Goal: Information Seeking & Learning: Check status

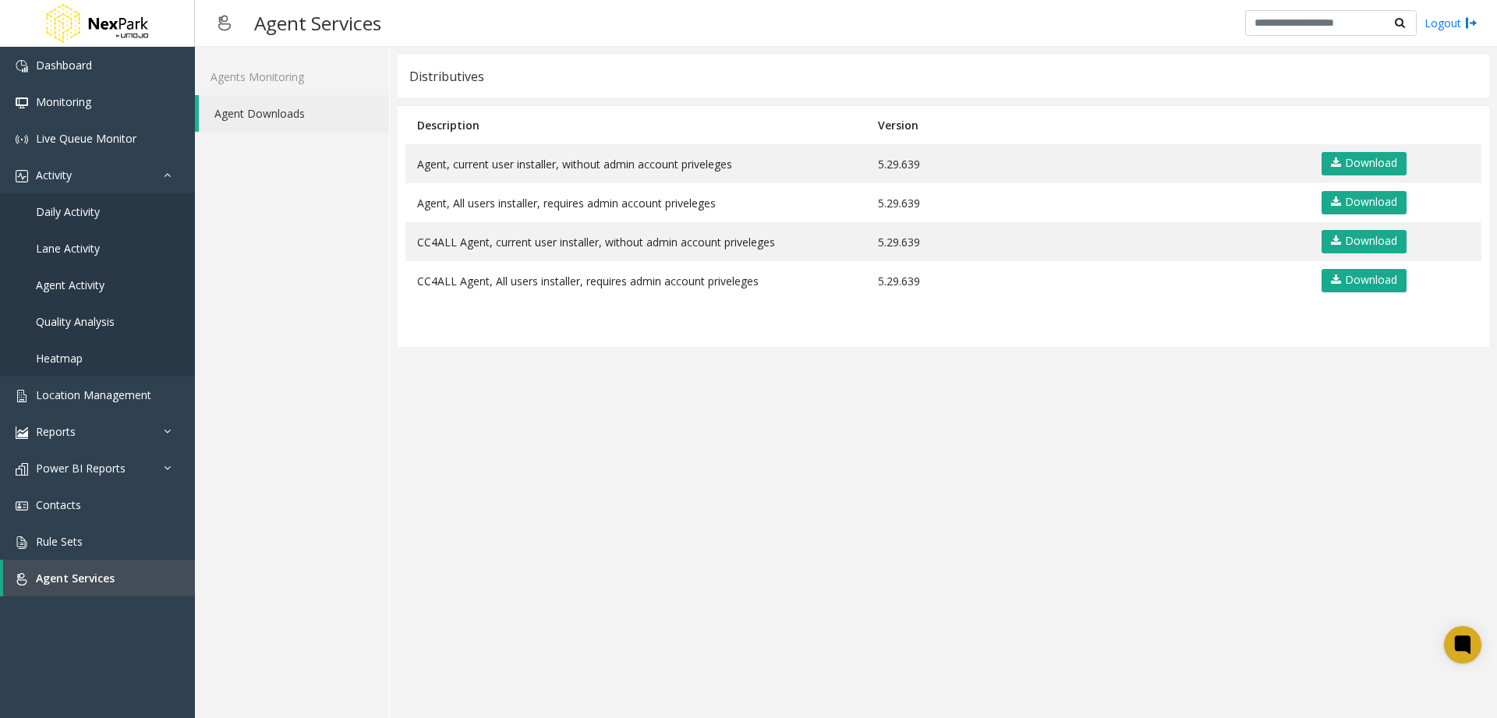
drag, startPoint x: 816, startPoint y: 691, endPoint x: 827, endPoint y: 644, distance: 48.2
click at [817, 688] on app-distributives "Distributives Description Version Agent, current user installer, without admin …" at bounding box center [944, 383] width 1092 height 656
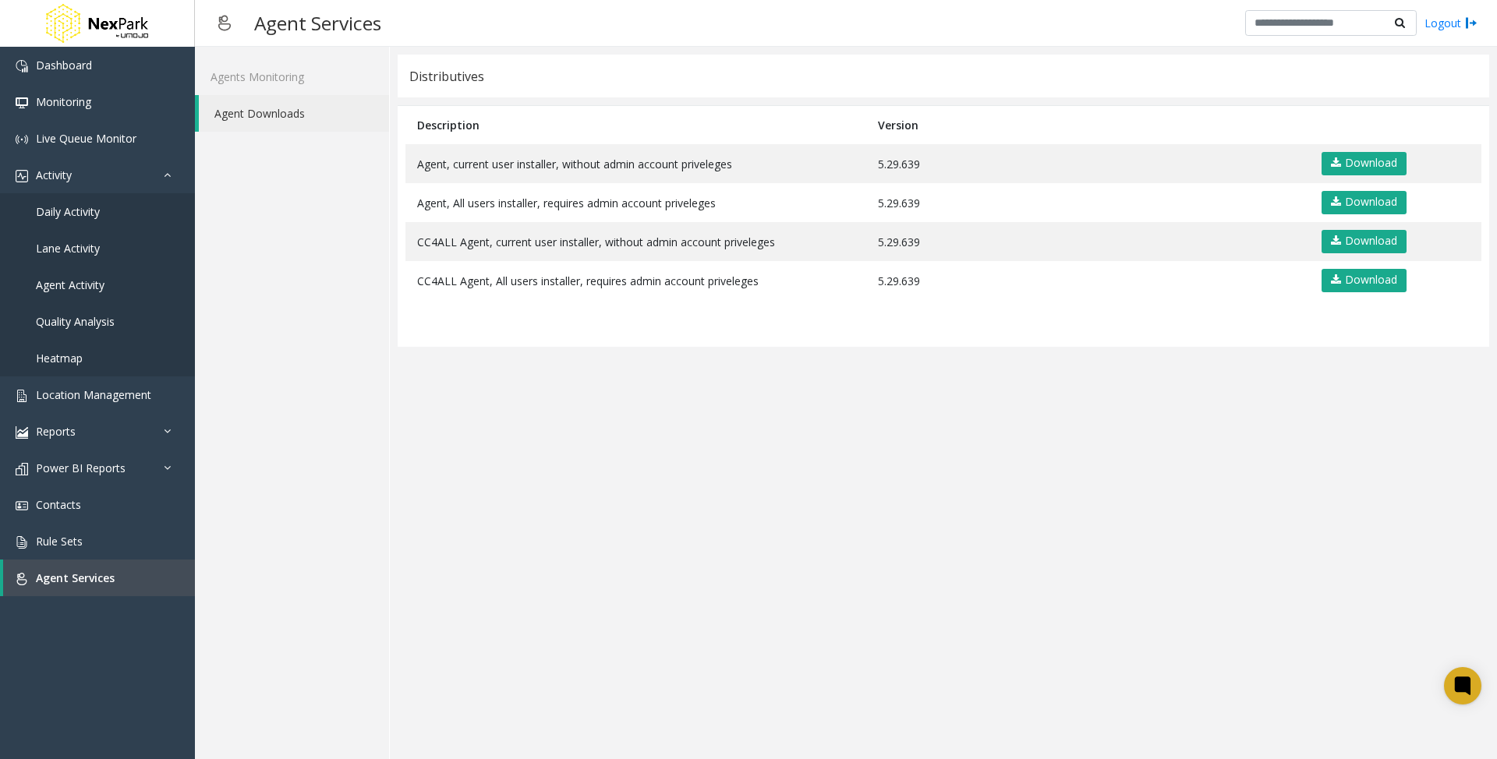
click at [915, 538] on app-distributives "Distributives Description Version Agent, current user installer, without admin …" at bounding box center [944, 403] width 1092 height 697
drag, startPoint x: 270, startPoint y: 569, endPoint x: 321, endPoint y: 561, distance: 52.0
click at [273, 568] on div "Agents Monitoring Agent Downloads" at bounding box center [292, 403] width 195 height 713
click at [602, 621] on app-distributives "Distributives Description Version Agent, current user installer, without admin …" at bounding box center [944, 403] width 1092 height 697
click at [771, 527] on app-distributives "Distributives Description Version Agent, current user installer, without admin …" at bounding box center [944, 403] width 1092 height 697
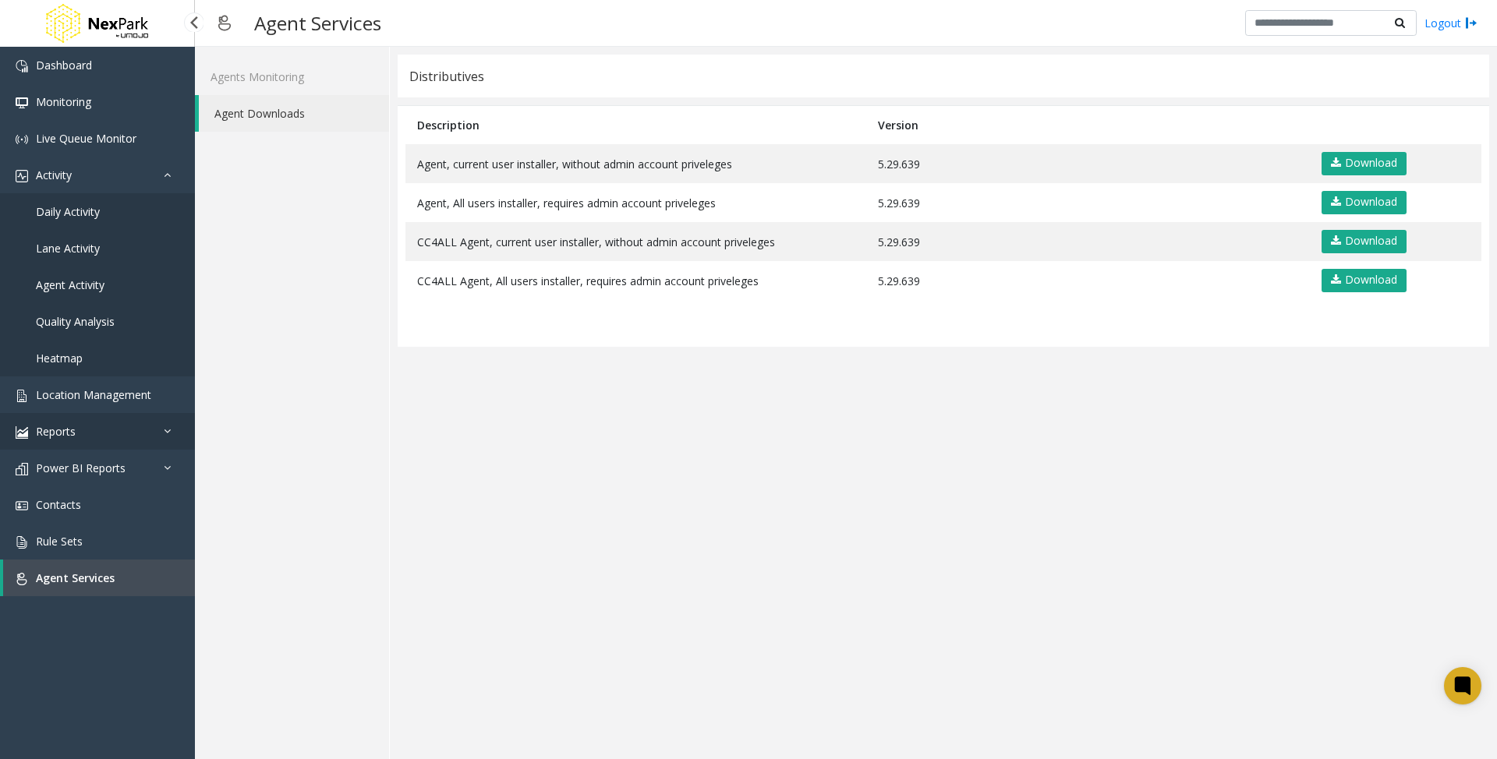
click at [83, 429] on link "Reports" at bounding box center [97, 431] width 195 height 37
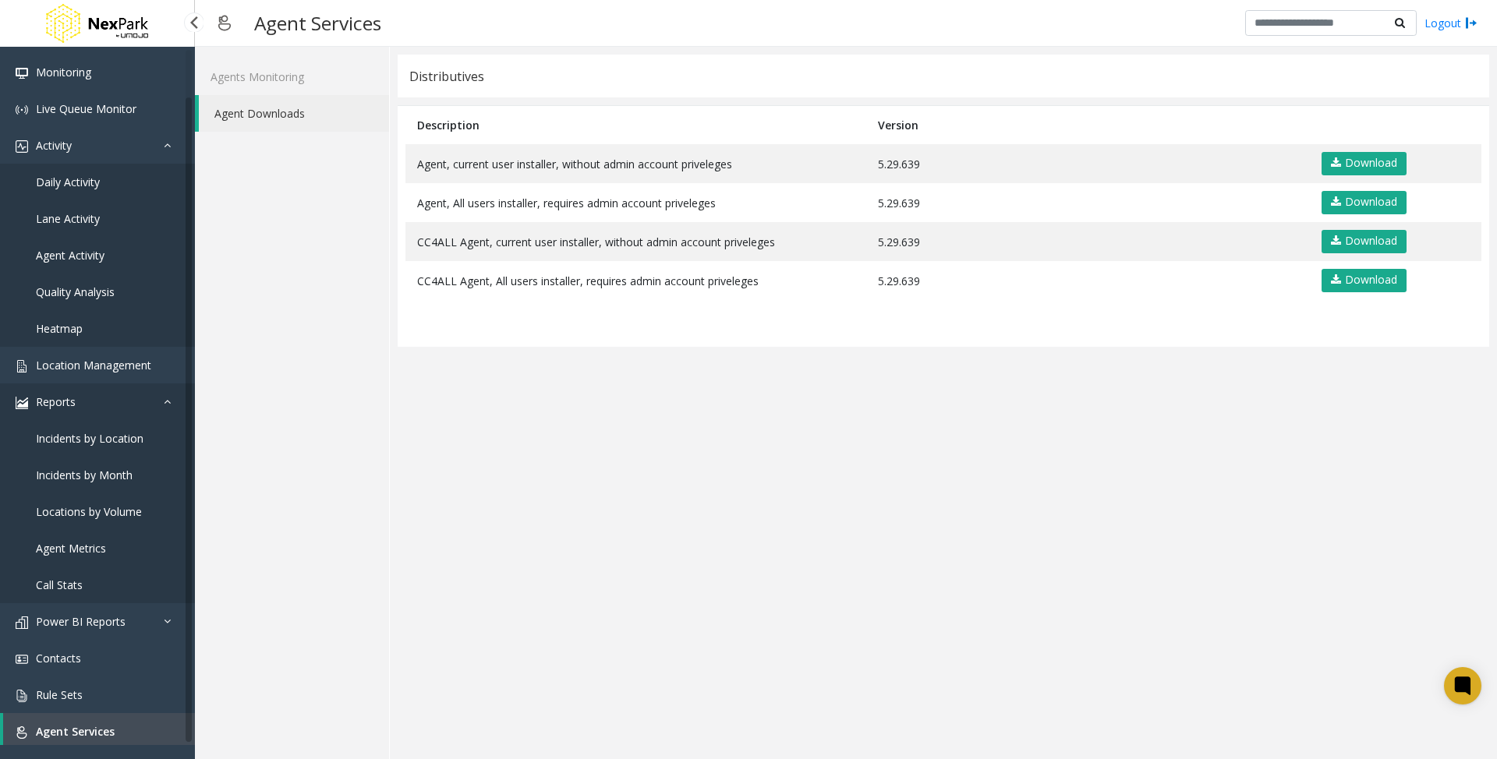
scroll to position [44, 0]
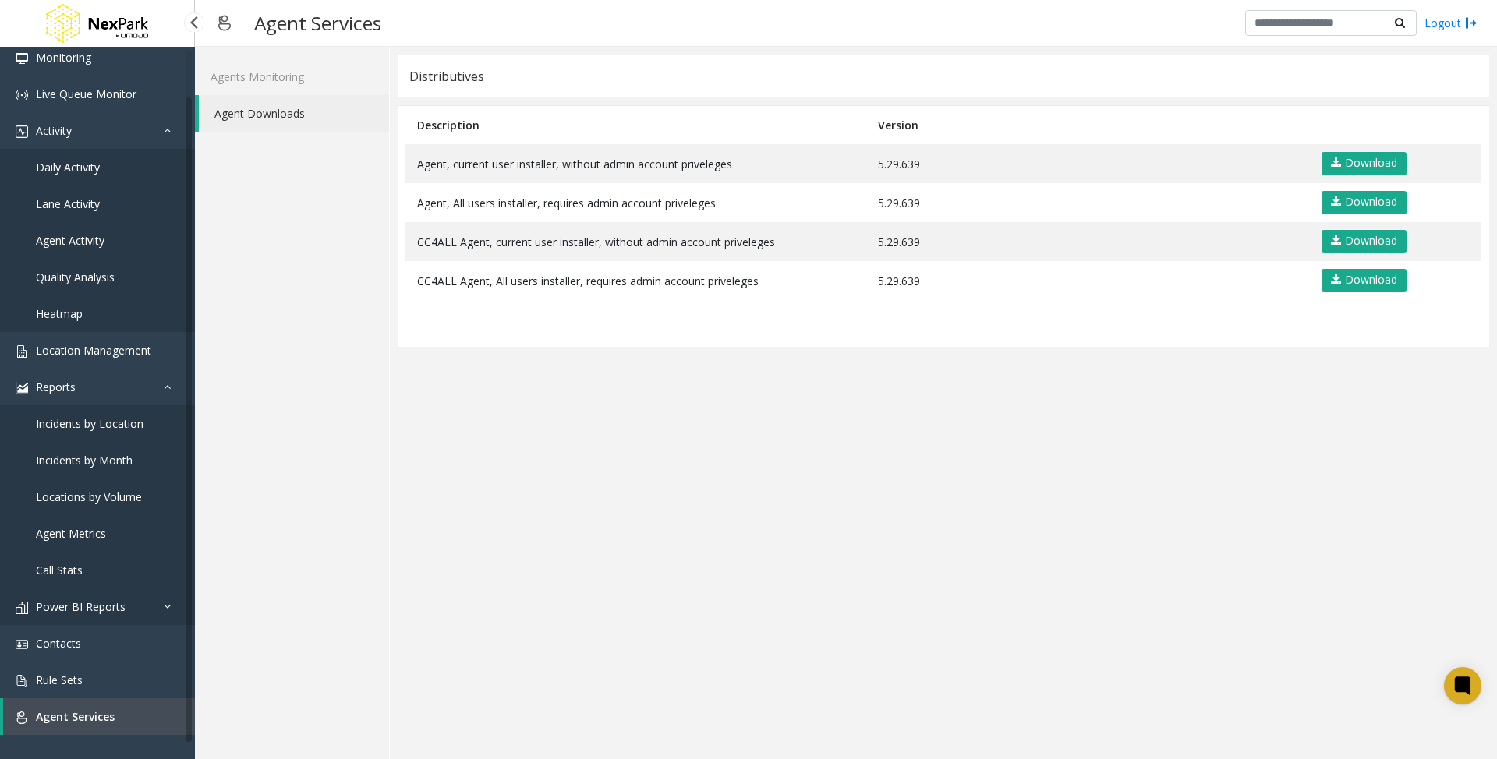
click at [106, 603] on span "Power BI Reports" at bounding box center [81, 607] width 90 height 15
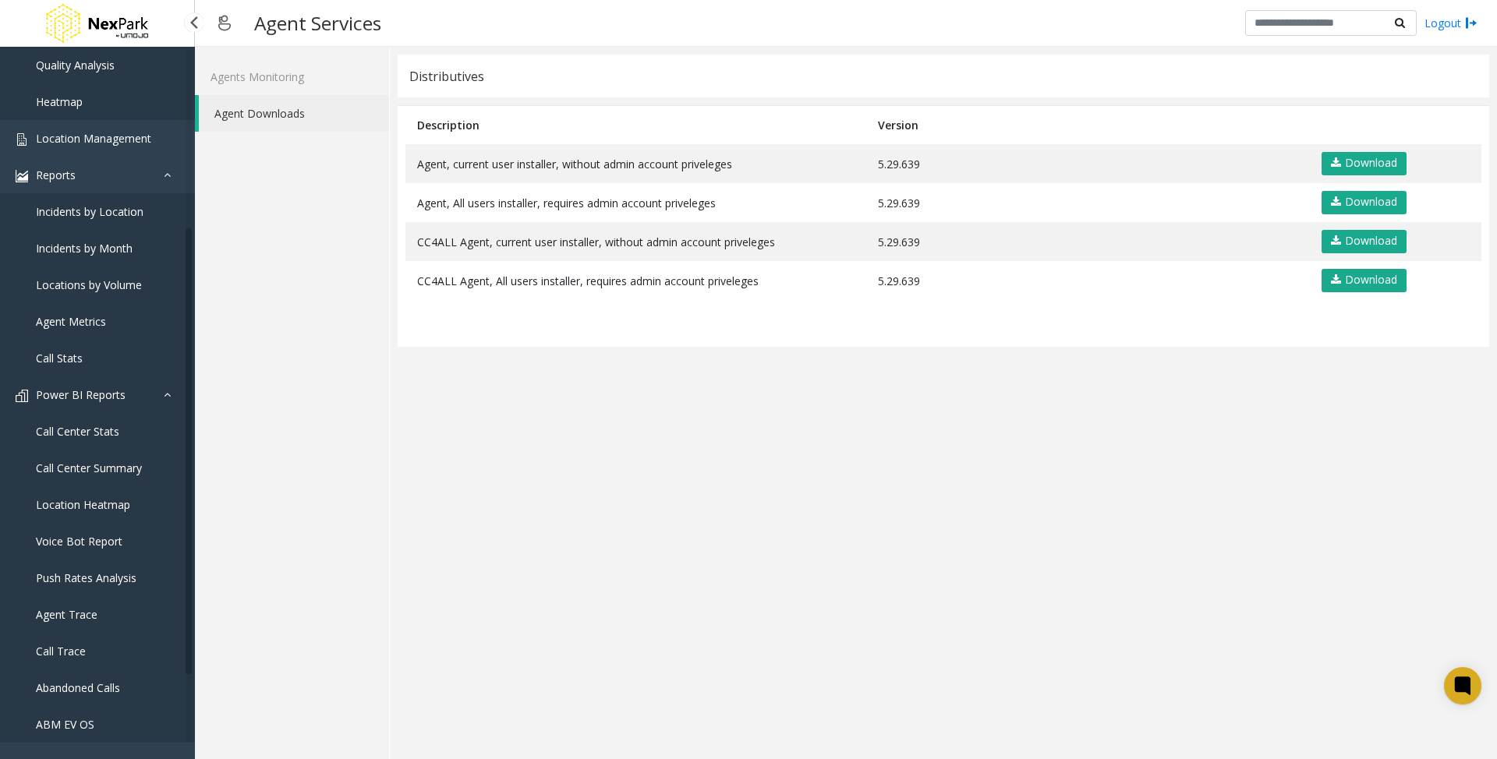
scroll to position [271, 0]
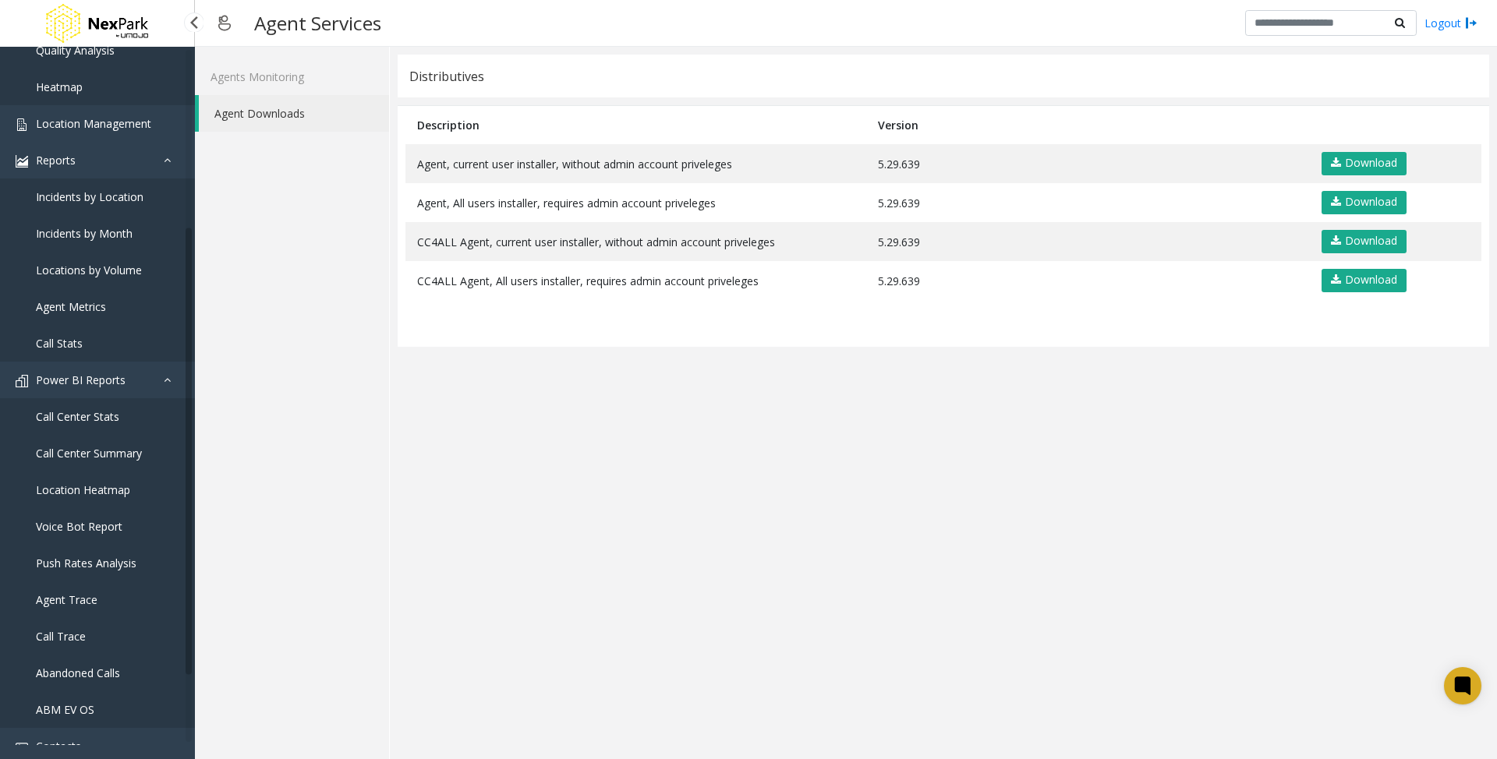
click at [87, 494] on span "Location Heatmap" at bounding box center [83, 490] width 94 height 15
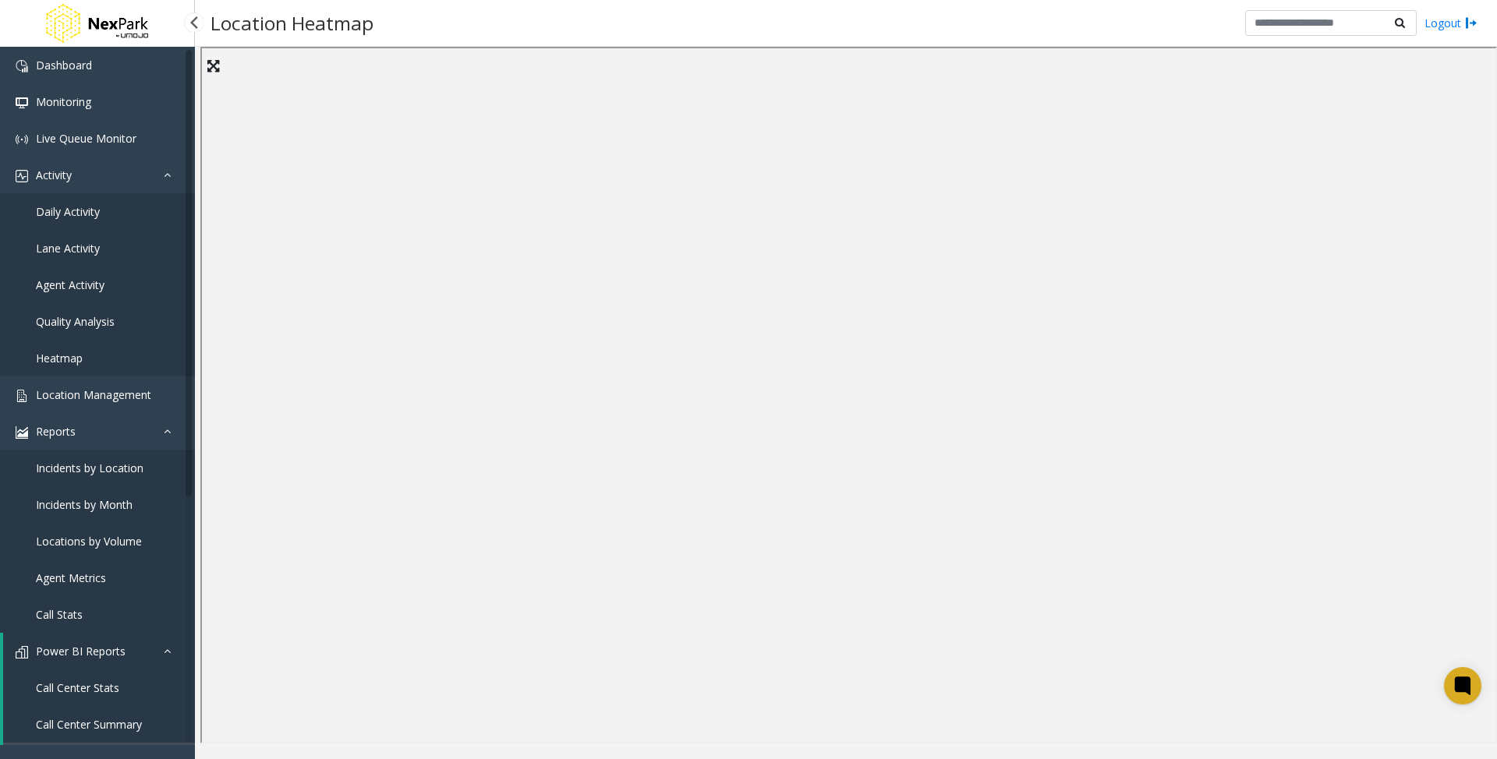
click at [73, 211] on span "Daily Activity" at bounding box center [68, 211] width 64 height 15
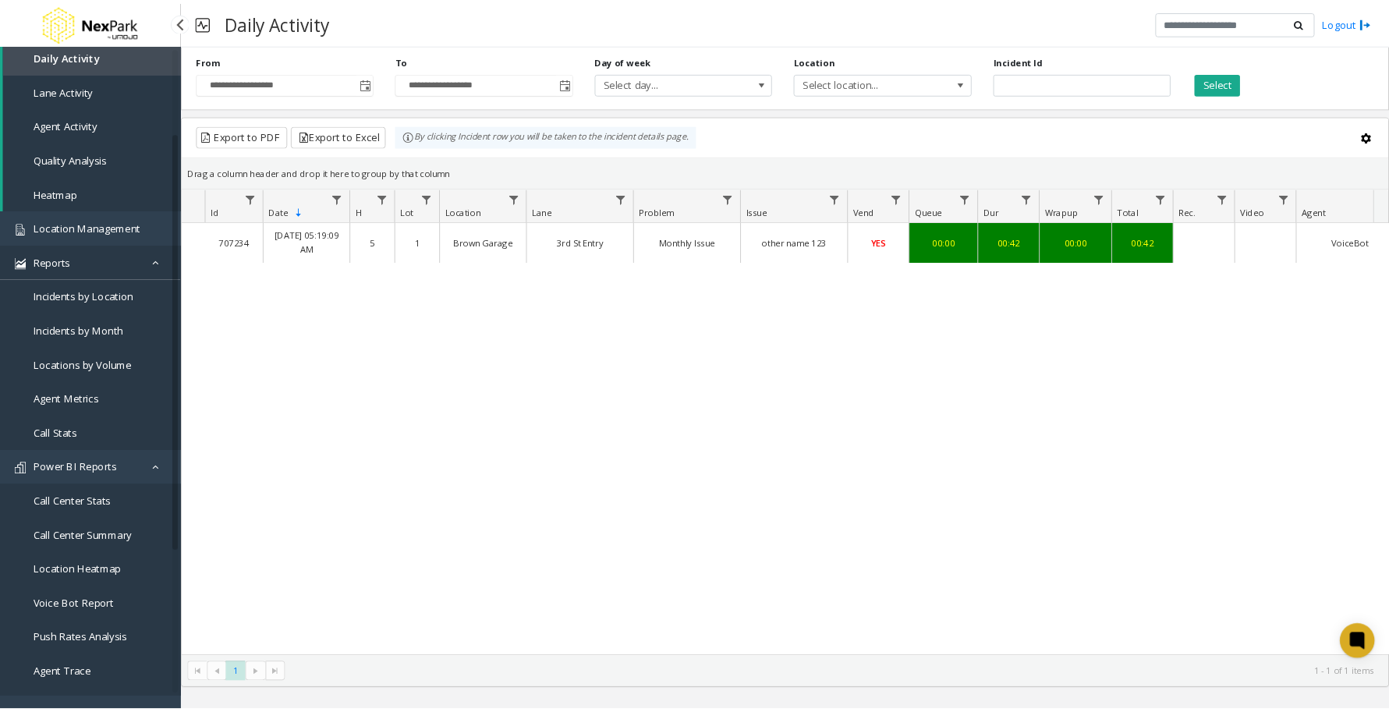
scroll to position [207, 0]
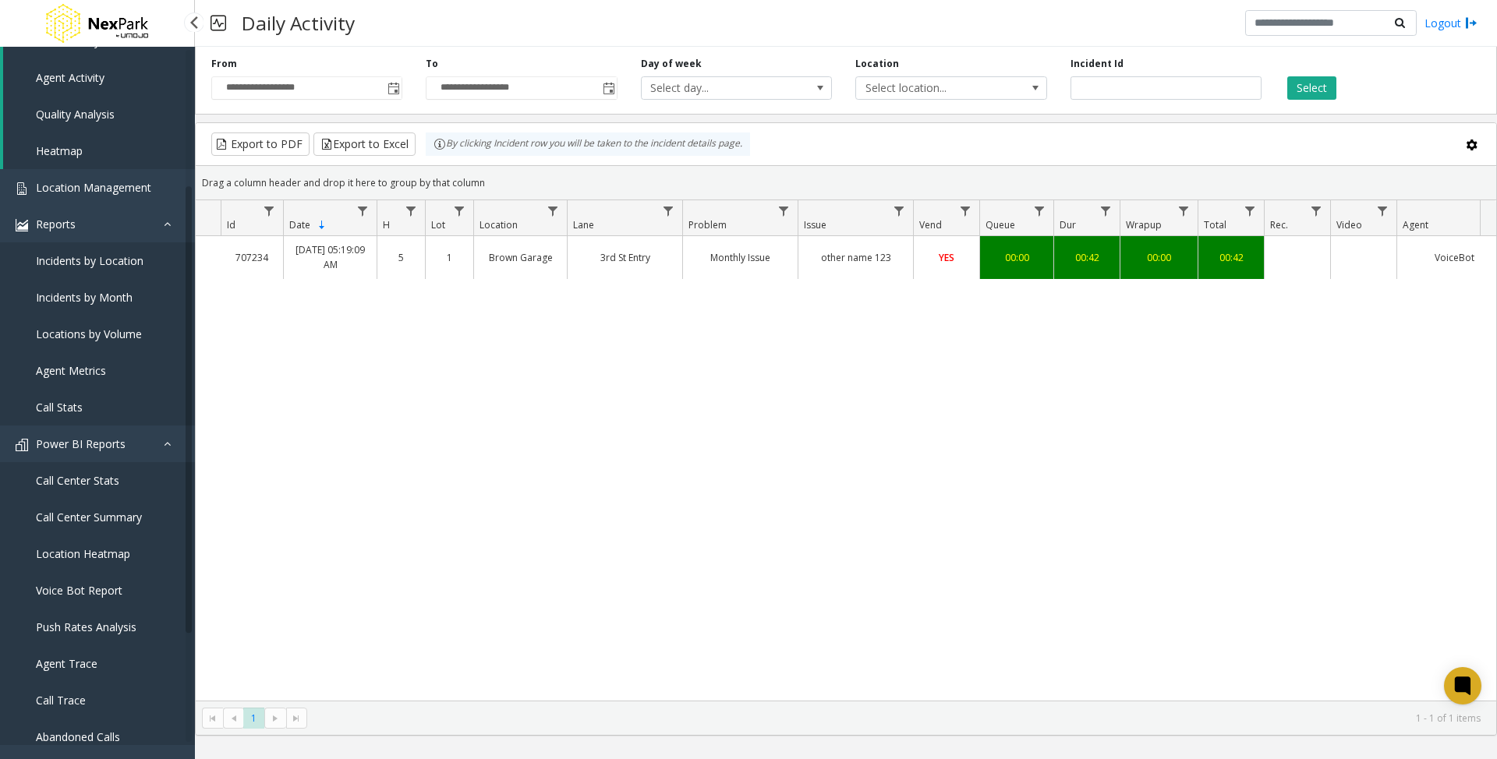
click at [69, 512] on span "Call Center Summary" at bounding box center [89, 517] width 106 height 15
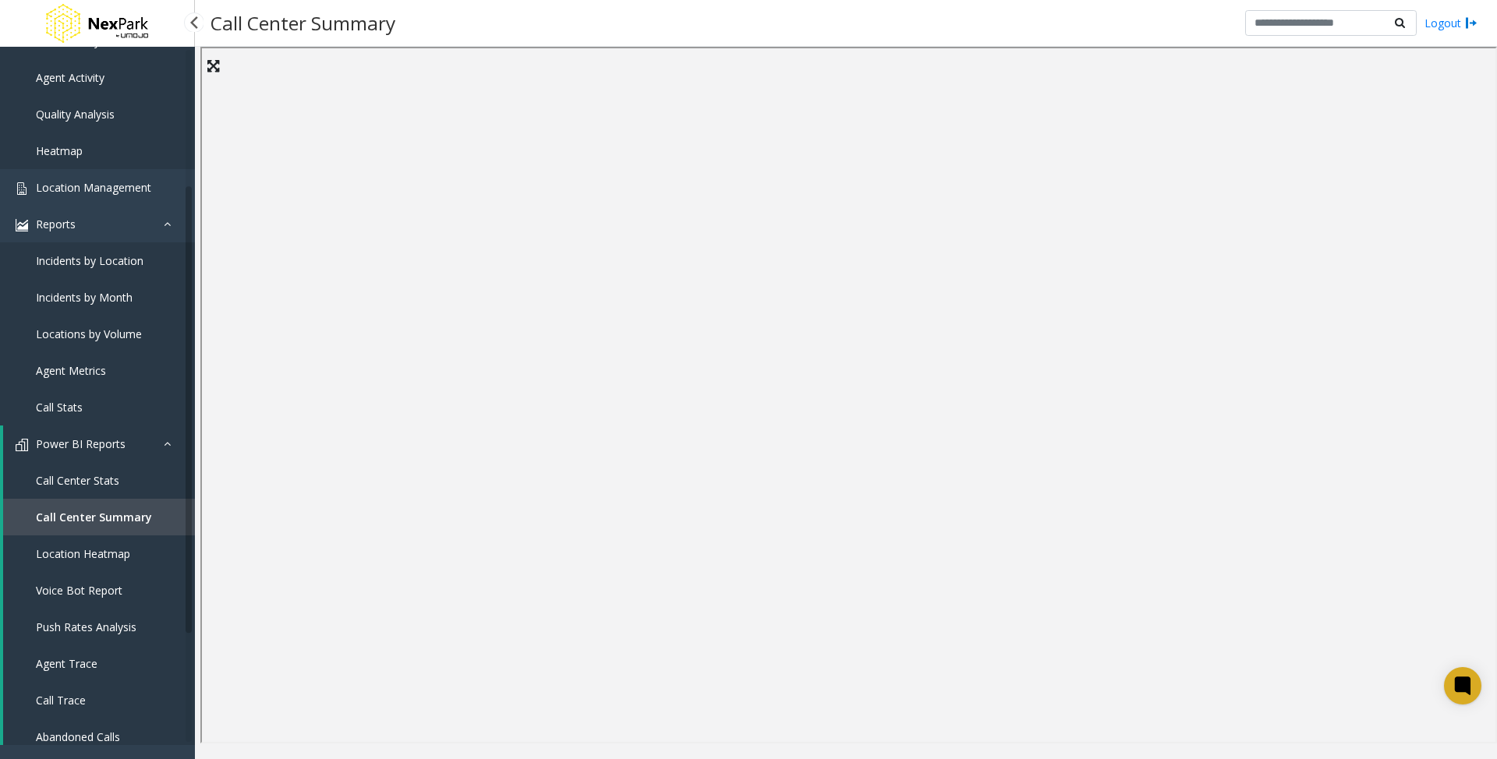
click at [83, 484] on span "Call Center Stats" at bounding box center [77, 480] width 83 height 15
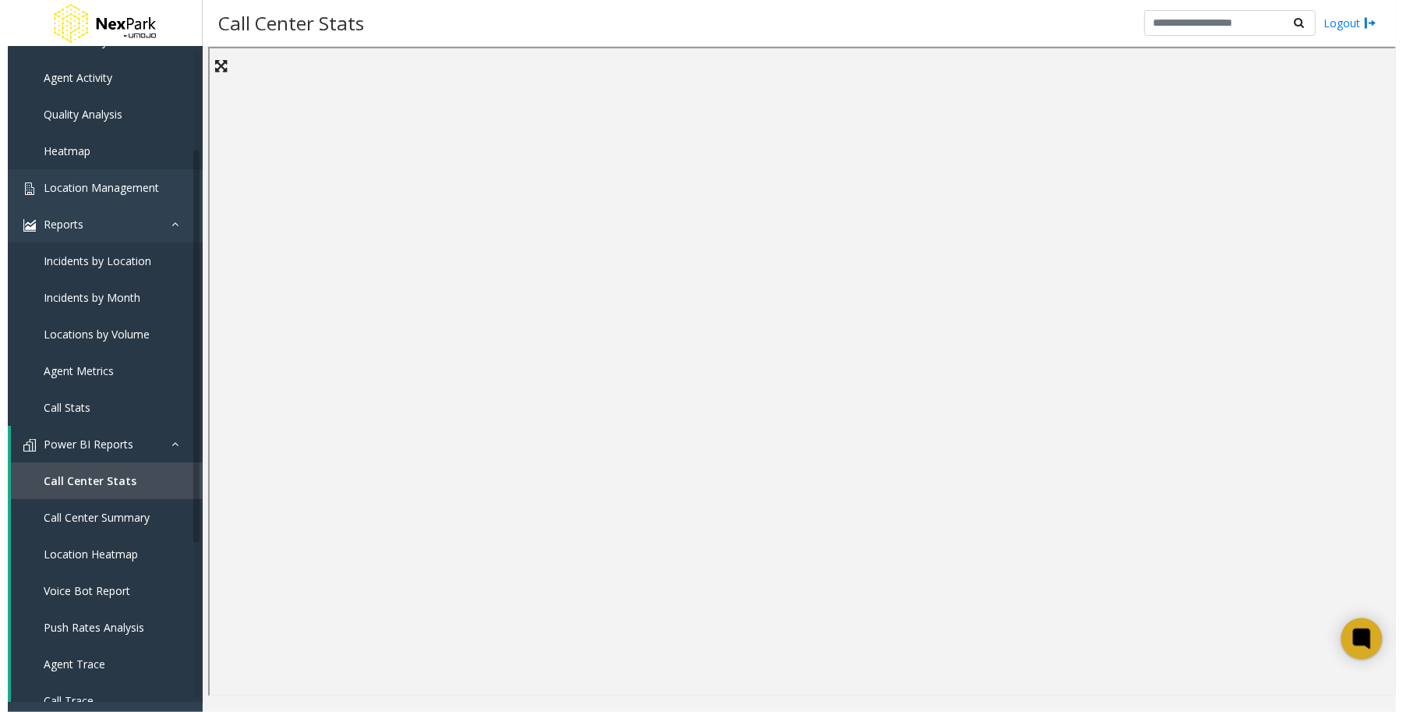
scroll to position [207, 0]
